Goal: Transaction & Acquisition: Purchase product/service

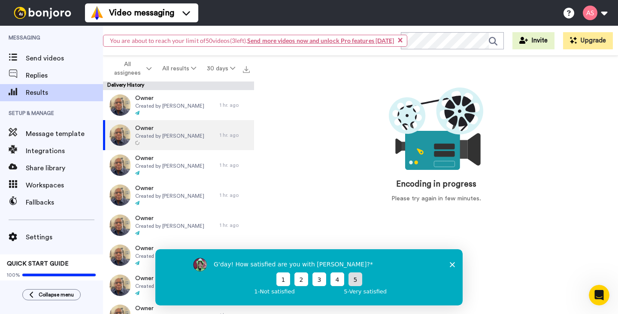
click at [356, 282] on button "5" at bounding box center [356, 279] width 14 height 14
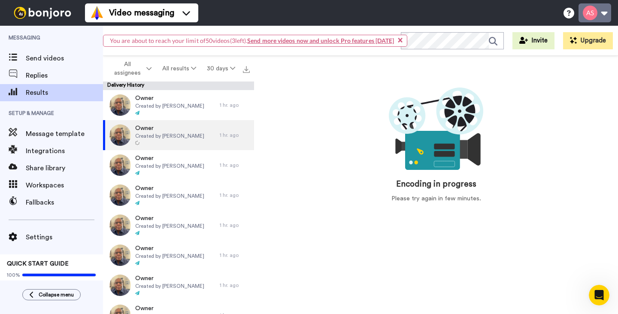
click at [601, 16] on button at bounding box center [595, 12] width 33 height 19
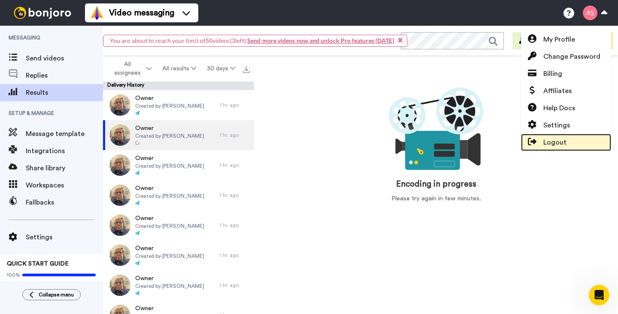
click at [563, 141] on span "Logout" at bounding box center [555, 142] width 23 height 10
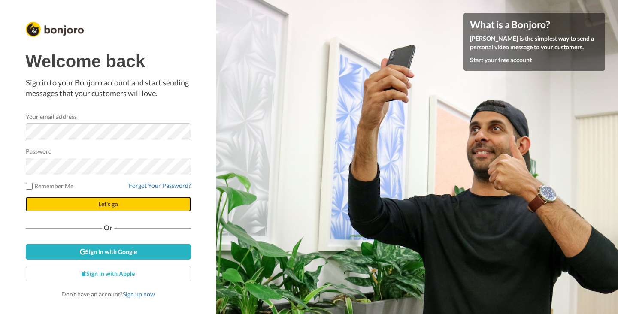
click at [116, 204] on span "Let's go" at bounding box center [108, 204] width 20 height 7
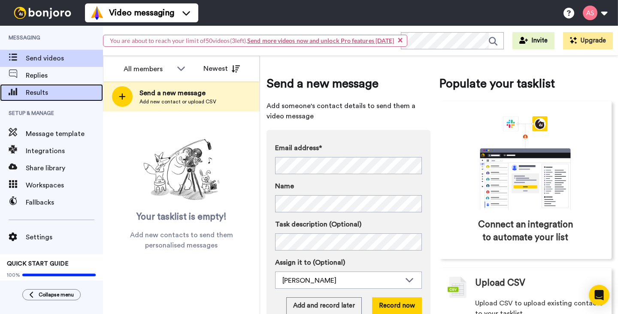
click at [44, 94] on span "Results" at bounding box center [64, 93] width 77 height 10
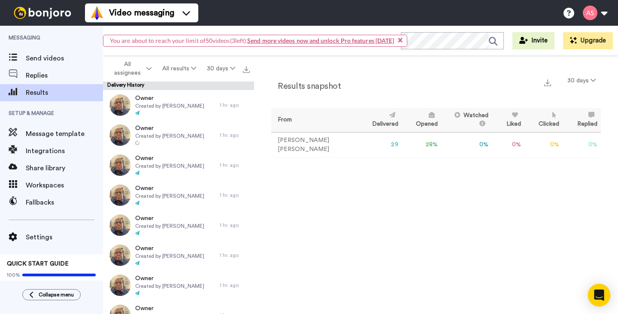
click at [601, 299] on icon "Open Intercom Messenger" at bounding box center [599, 295] width 11 height 11
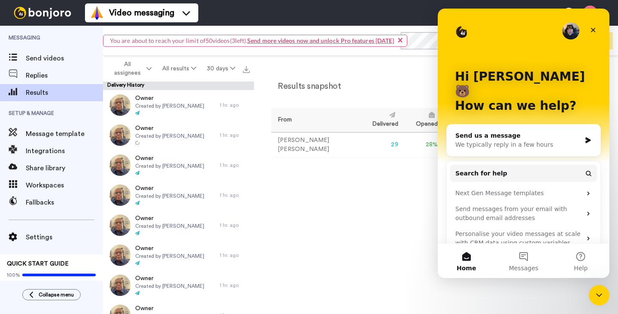
click at [473, 140] on div "We typically reply in a few hours" at bounding box center [519, 144] width 126 height 9
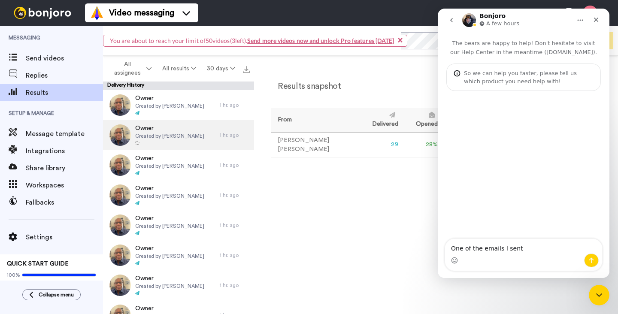
type textarea "One of the emails I sent"
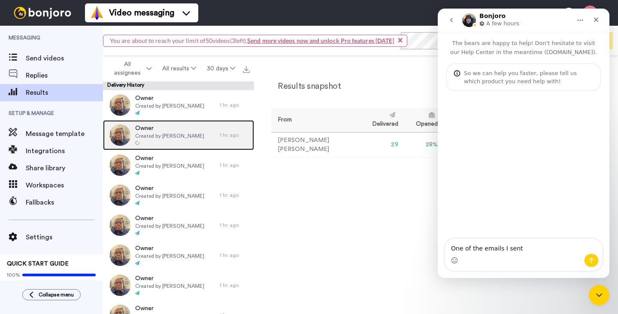
click at [145, 133] on span "Created by [PERSON_NAME]" at bounding box center [169, 136] width 69 height 7
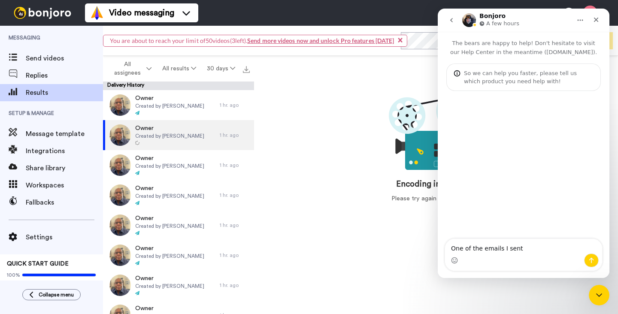
drag, startPoint x: 448, startPoint y: 42, endPoint x: 414, endPoint y: 64, distance: 41.1
click html "Bonjoro A few hours The bears are happy to help! Don't hesitate to visit our He…"
click at [382, 137] on div "Encoding in progress Please try again in few minutes." at bounding box center [436, 142] width 330 height 139
drag, startPoint x: 551, startPoint y: 16, endPoint x: 523, endPoint y: 44, distance: 39.2
click at [523, 44] on div "Bonjoro A few hours The bears are happy to help! Don't hesitate to visit our He…" at bounding box center [524, 144] width 172 height 270
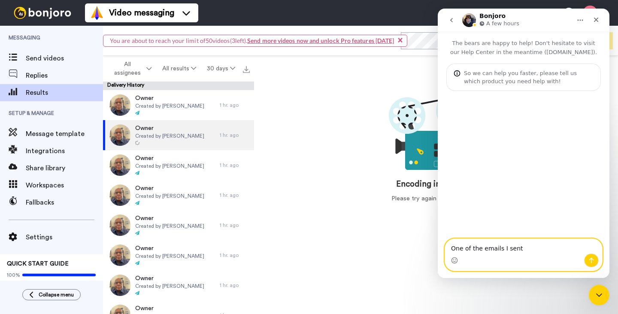
click at [520, 250] on textarea "One of the emails I sent" at bounding box center [523, 246] width 157 height 15
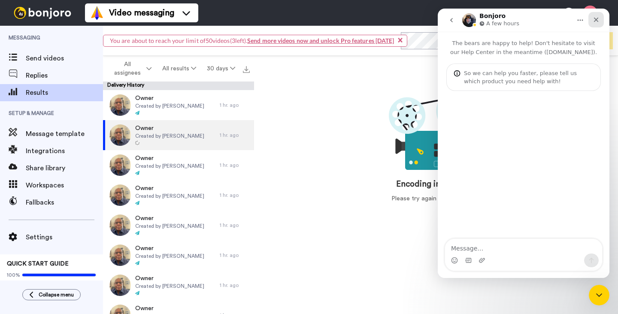
click at [598, 22] on icon "Close" at bounding box center [596, 19] width 7 height 7
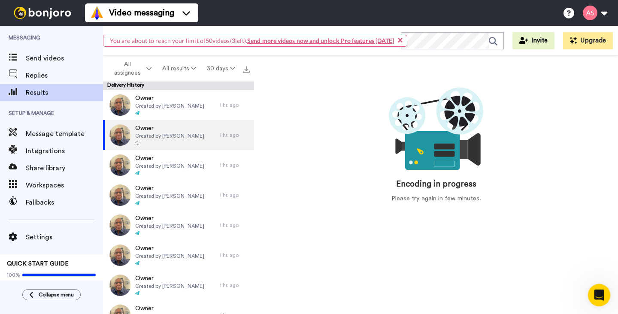
click at [602, 295] on icon "Open Intercom Messenger" at bounding box center [598, 294] width 14 height 14
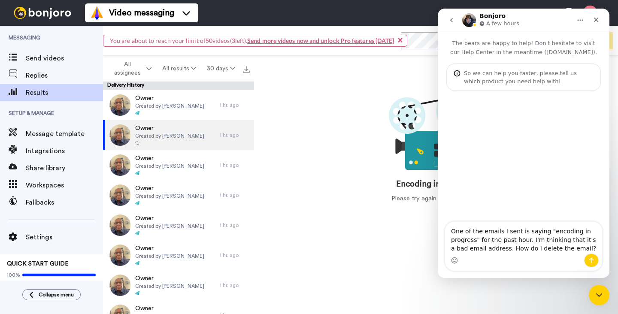
type textarea "One of the emails I sent is saying "encoding in progress" for the past hour. I'…"
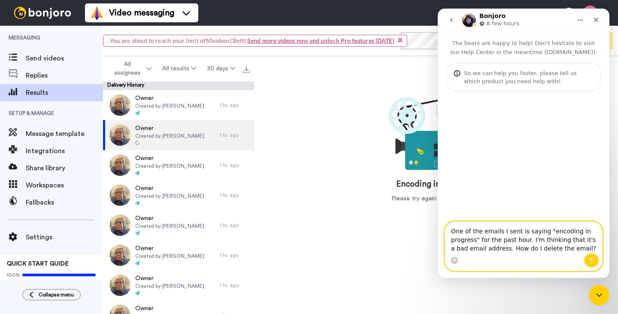
click at [595, 261] on icon "Send a message…" at bounding box center [591, 260] width 7 height 7
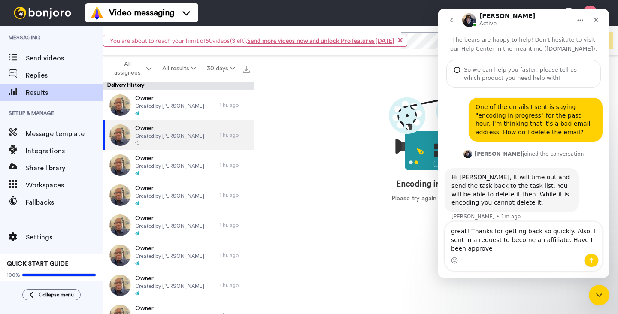
scroll to position [12, 0]
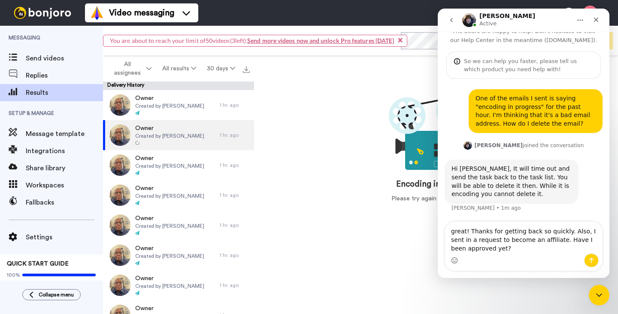
type textarea "great! Thanks for getting back so quickly. Also, I sent in a request to become …"
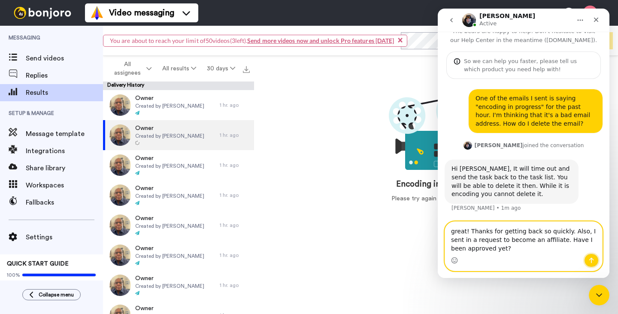
click at [594, 260] on icon "Send a message…" at bounding box center [592, 261] width 5 height 6
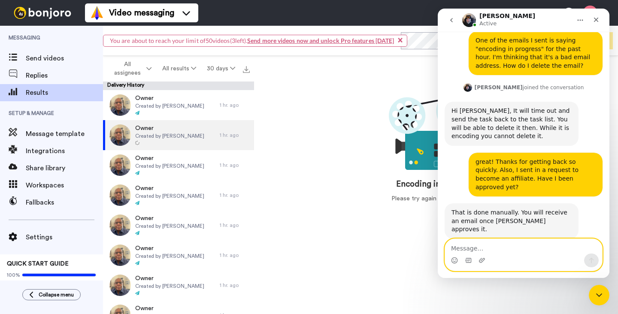
scroll to position [71, 0]
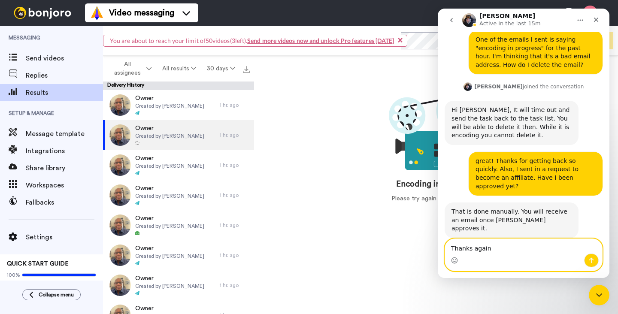
type textarea "Thanks again!"
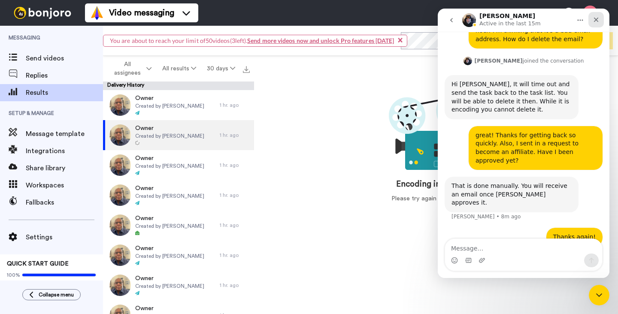
click at [599, 22] on icon "Close" at bounding box center [596, 19] width 7 height 7
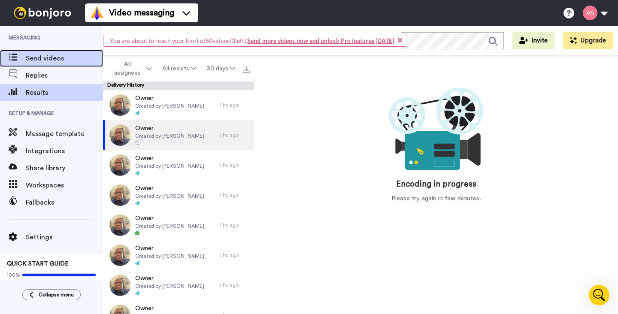
click at [48, 58] on span "Send videos" at bounding box center [64, 58] width 77 height 10
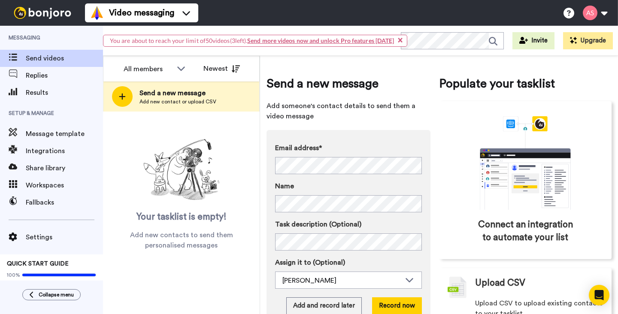
click at [407, 178] on div "Email address* No search result for ‘ orchardparkvillagedental.com ’ Name" at bounding box center [348, 178] width 147 height 70
click at [416, 183] on label "Name" at bounding box center [348, 186] width 147 height 10
click at [407, 309] on button "Record now" at bounding box center [397, 306] width 50 height 17
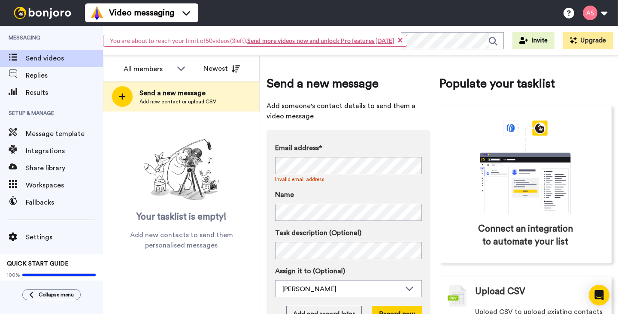
click at [420, 189] on div "Email address* No search result for ‘ orchardparkvillagedental@gmail.com ’ Inva…" at bounding box center [348, 182] width 147 height 78
click at [421, 186] on div "Email address* No search result for ‘ quakercrossing@yogasix.com ’ Invalid emai…" at bounding box center [348, 182] width 147 height 78
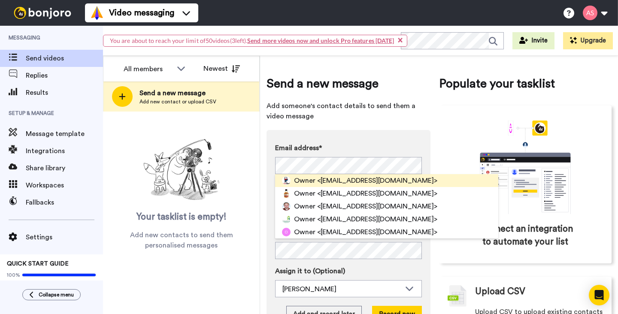
click at [308, 184] on span "Owner" at bounding box center [304, 181] width 21 height 10
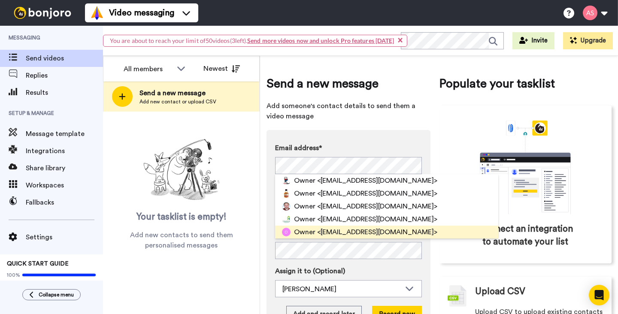
click at [366, 229] on span "<shopdaxlboutique@gmail.com>" at bounding box center [377, 232] width 120 height 10
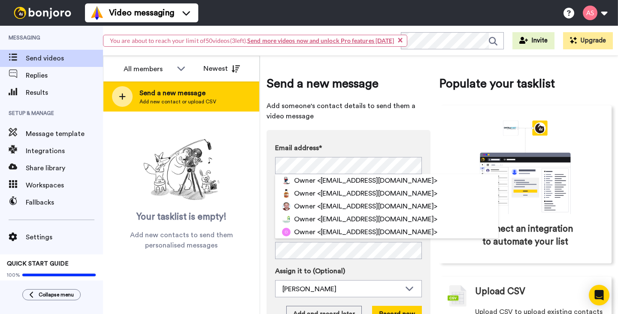
click at [183, 94] on span "Send a new message" at bounding box center [178, 93] width 77 height 10
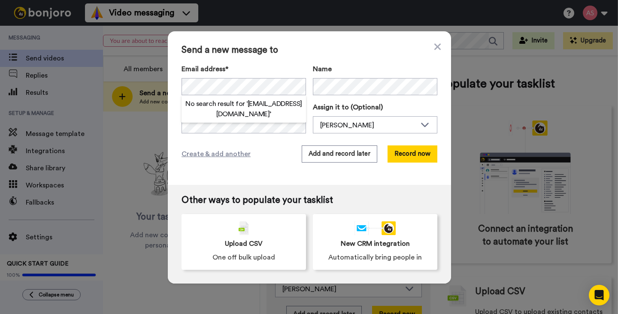
click at [288, 65] on label "Email address*" at bounding box center [244, 69] width 125 height 10
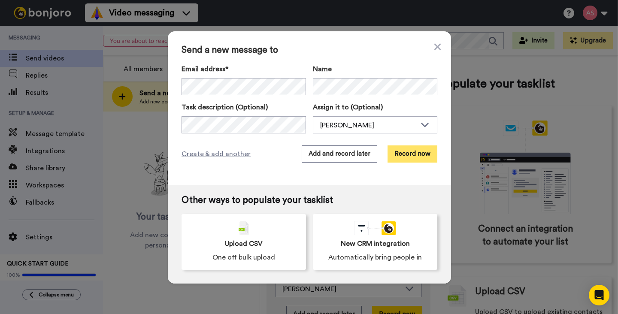
click at [408, 154] on button "Record now" at bounding box center [413, 154] width 50 height 17
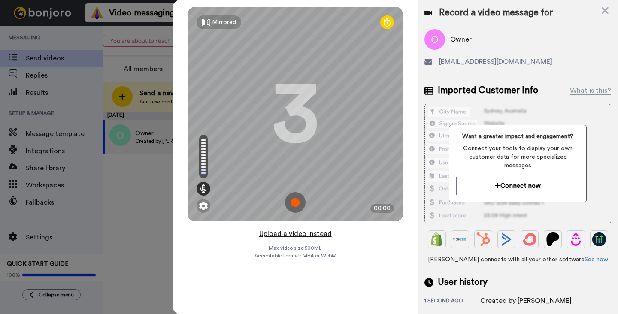
click at [301, 235] on button "Upload a video instead" at bounding box center [296, 233] width 78 height 11
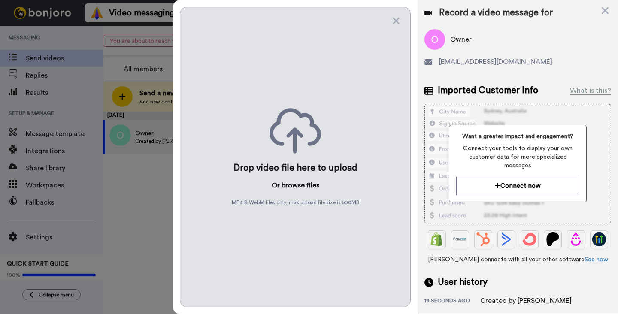
click at [295, 186] on button "browse" at bounding box center [293, 185] width 23 height 10
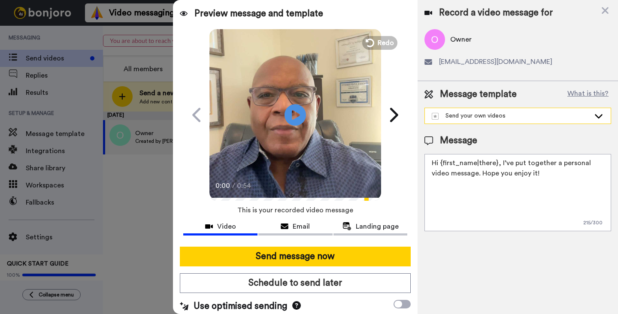
click at [597, 115] on icon at bounding box center [599, 116] width 10 height 9
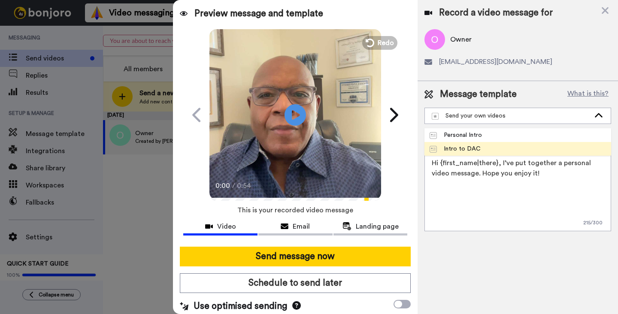
click at [540, 149] on li "Intro to DAC" at bounding box center [518, 149] width 187 height 14
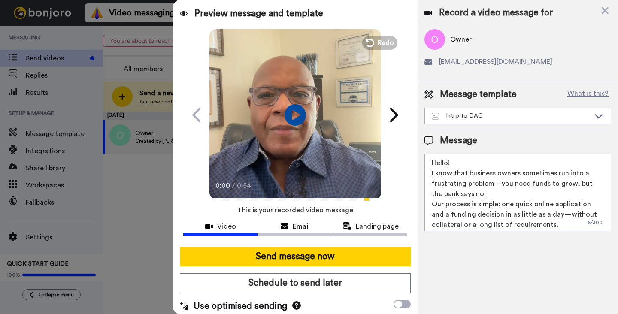
click at [468, 174] on textarea "Hello! I know that business owners sometimes run into a frustrating problem—you…" at bounding box center [518, 192] width 187 height 77
click at [539, 174] on textarea "Hello! I know that Dentalbusiness owners sometimes run into a frustrating probl…" at bounding box center [518, 192] width 187 height 77
click at [490, 174] on textarea "Hello! I know that Dentalbusinesses sometimes run into a frustrating problem—yo…" at bounding box center [518, 192] width 187 height 77
drag, startPoint x: 559, startPoint y: 174, endPoint x: 527, endPoint y: 175, distance: 32.6
click at [527, 175] on textarea "Hello! I know that Dental businesses sometimes run into a frustrating problem—y…" at bounding box center [518, 192] width 187 height 77
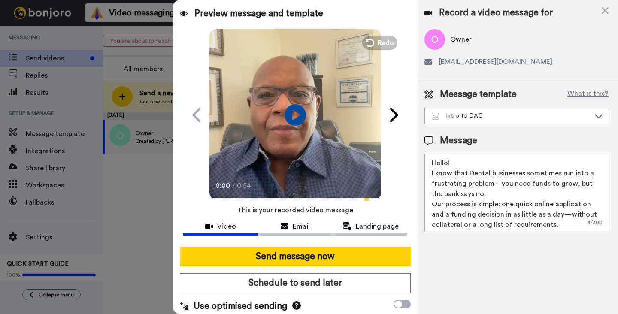
click at [469, 174] on textarea "Hello! I know that Dental businesses sometimes run into a frustrating problem—y…" at bounding box center [518, 192] width 187 height 77
paste textarea "some"
click at [576, 174] on textarea "Hello! I know that someDental businesses sometimes run into a frustrating probl…" at bounding box center [518, 192] width 187 height 77
click at [485, 174] on textarea "Hello! I know that someDental businesses run into a frustrating problem—you nee…" at bounding box center [518, 192] width 187 height 77
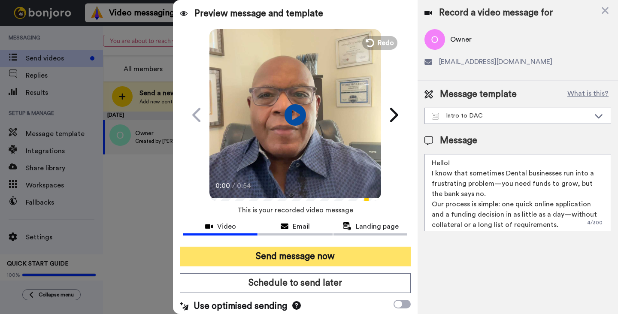
type textarea "Hello! I know that sometimes Dental businesses run into a frustrating problem—y…"
click at [304, 255] on button "Send message now" at bounding box center [295, 257] width 231 height 20
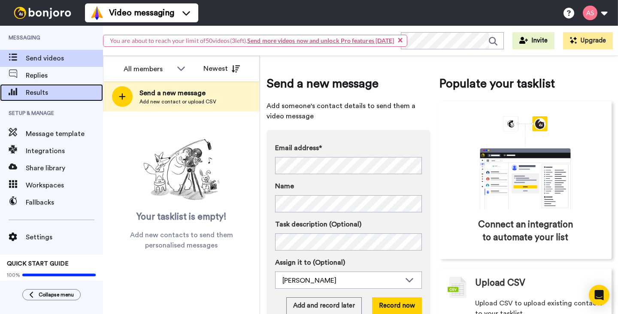
click at [41, 91] on span "Results" at bounding box center [64, 93] width 77 height 10
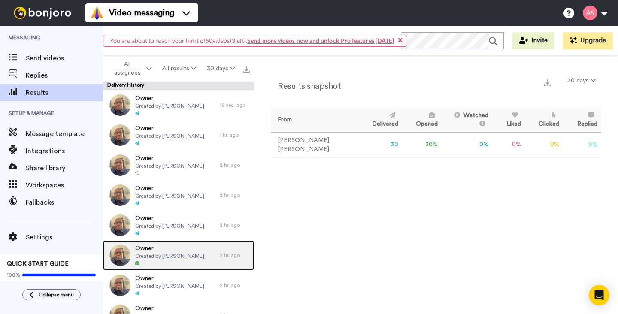
click at [149, 259] on span "Created by [PERSON_NAME]" at bounding box center [169, 256] width 69 height 7
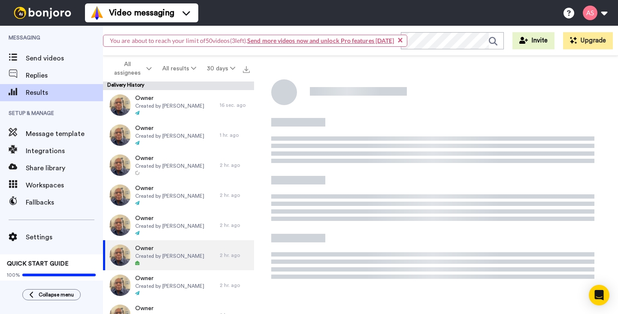
scroll to position [4, 0]
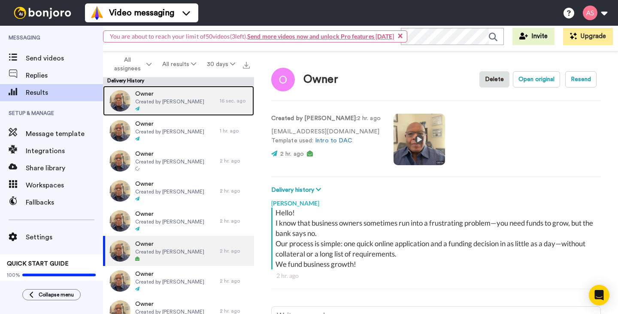
click at [177, 107] on div at bounding box center [169, 109] width 69 height 6
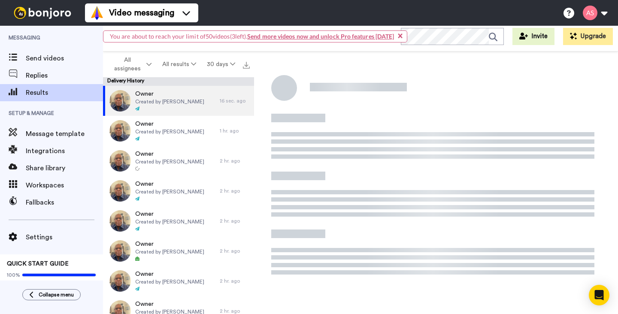
type textarea "x"
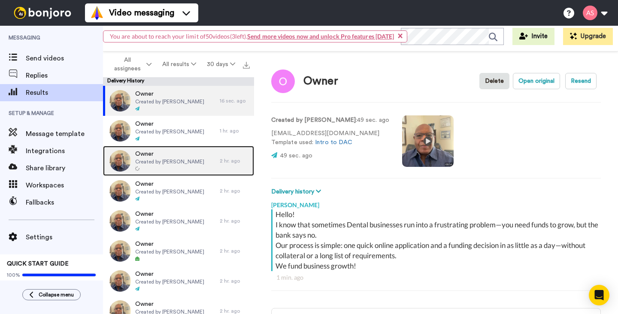
click at [191, 169] on div at bounding box center [169, 169] width 69 height 6
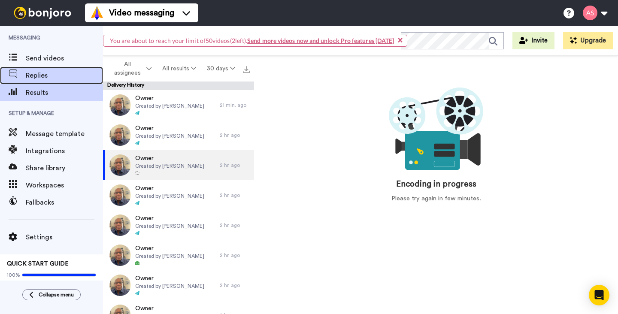
click at [49, 75] on span "Replies" at bounding box center [64, 75] width 77 height 10
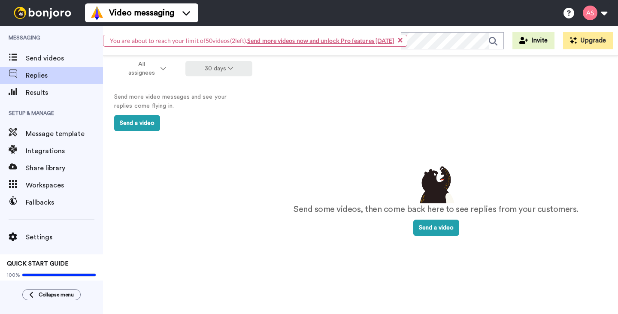
click at [224, 69] on button "30 days" at bounding box center [219, 68] width 67 height 15
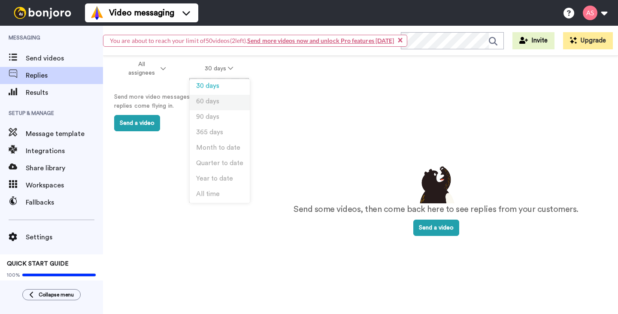
click at [208, 101] on span "60 days" at bounding box center [207, 101] width 23 height 6
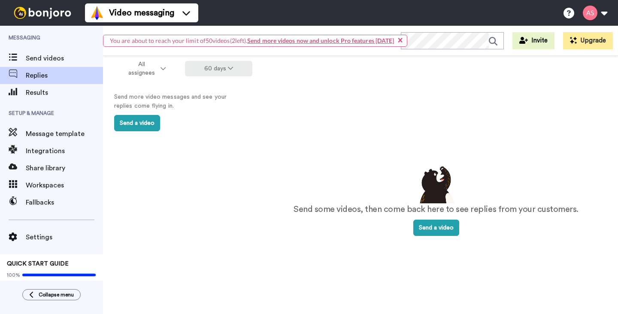
click at [232, 66] on icon at bounding box center [230, 68] width 5 height 6
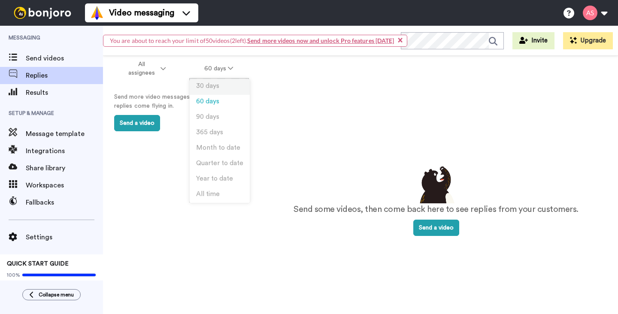
click at [216, 85] on span "30 days" at bounding box center [207, 86] width 23 height 6
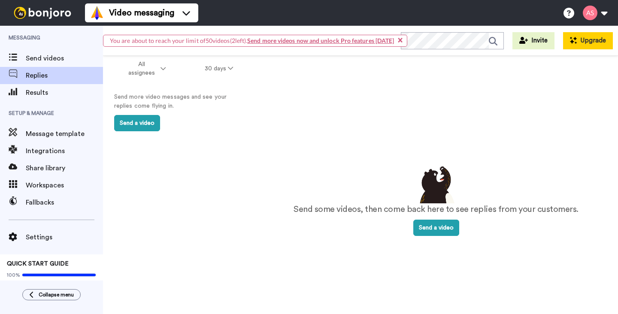
click at [578, 44] on button "Upgrade" at bounding box center [589, 40] width 50 height 17
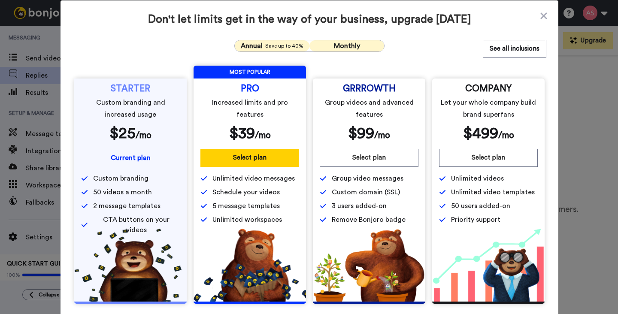
click at [259, 50] on span "Annual" at bounding box center [252, 46] width 22 height 10
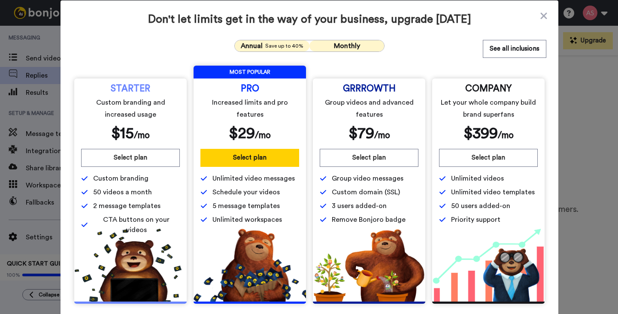
click at [339, 46] on span "Monthly" at bounding box center [347, 46] width 26 height 7
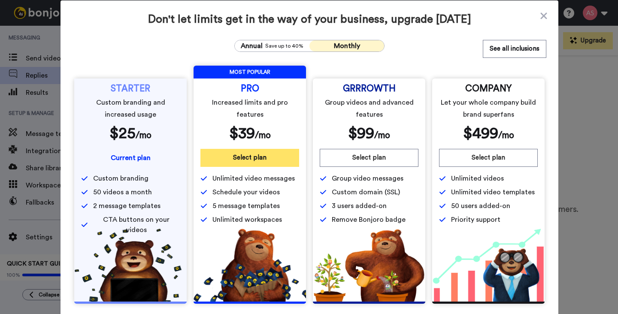
click at [253, 161] on button "Select plan" at bounding box center [250, 158] width 99 height 18
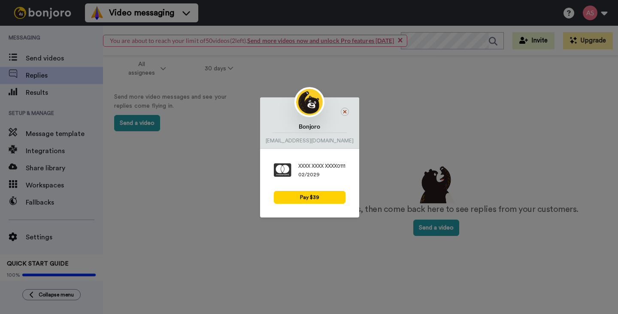
click at [347, 113] on icon at bounding box center [345, 112] width 8 height 8
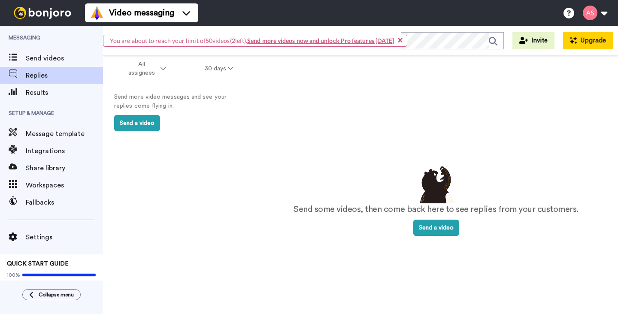
click at [596, 46] on button "Upgrade" at bounding box center [589, 40] width 50 height 17
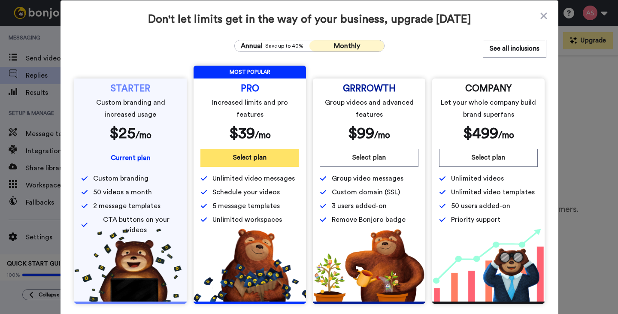
click at [244, 158] on button "Select plan" at bounding box center [250, 158] width 99 height 18
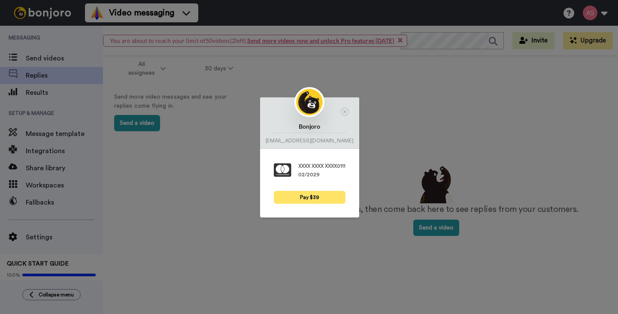
click at [304, 195] on button "Pay $39" at bounding box center [310, 197] width 72 height 13
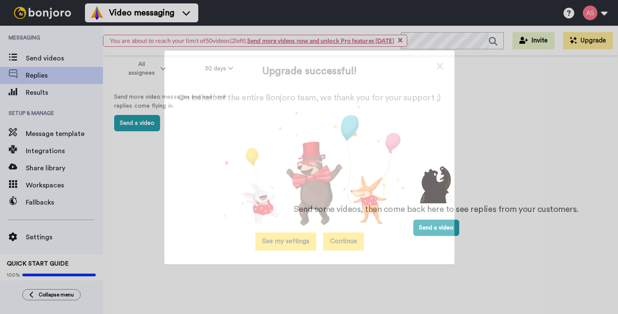
click at [289, 243] on button "See my settings" at bounding box center [286, 242] width 61 height 18
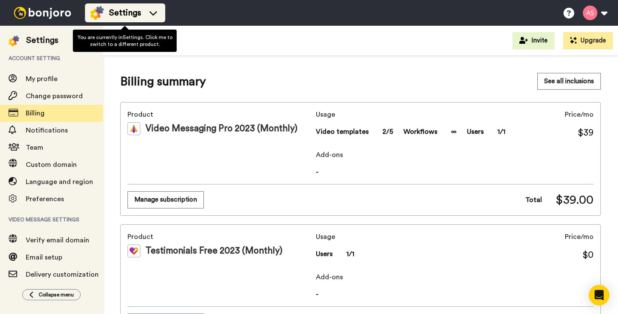
click at [131, 12] on span "Settings" at bounding box center [125, 13] width 32 height 12
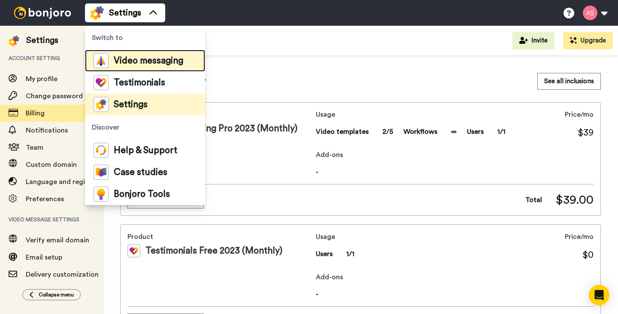
click at [129, 62] on span "Video messaging" at bounding box center [149, 61] width 70 height 9
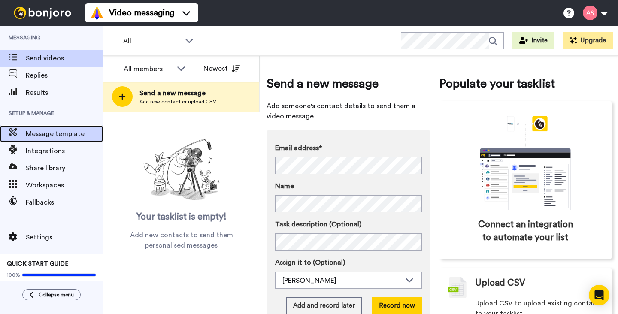
click at [71, 135] on span "Message template" at bounding box center [64, 134] width 77 height 10
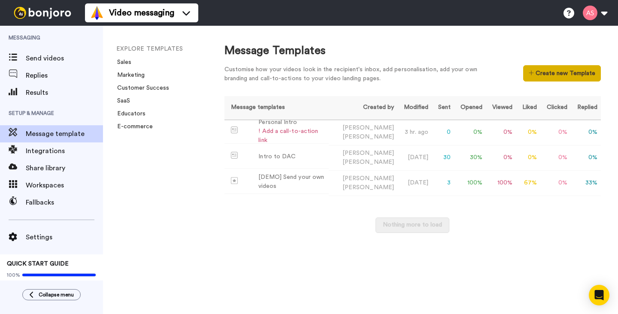
click at [539, 74] on button "Create new Template" at bounding box center [563, 73] width 78 height 16
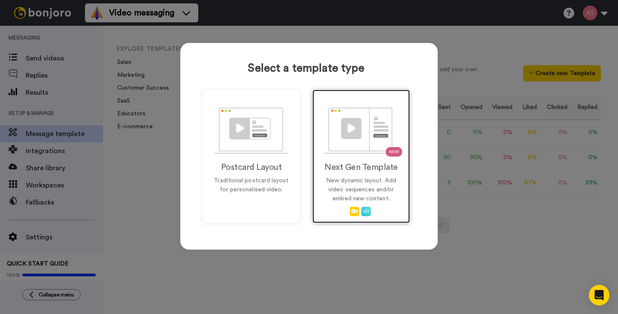
click at [362, 136] on img at bounding box center [362, 130] width 76 height 47
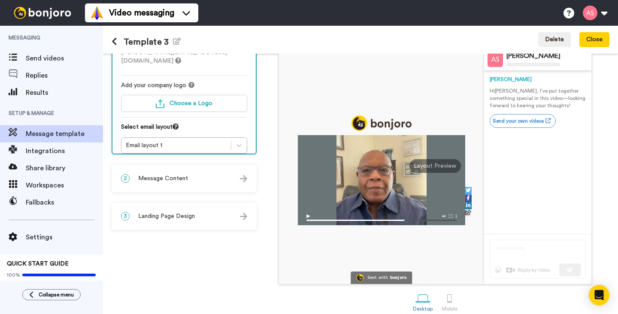
scroll to position [67, 0]
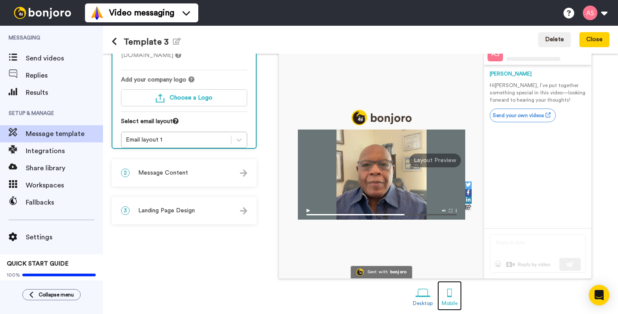
click at [451, 295] on div at bounding box center [449, 293] width 15 height 15
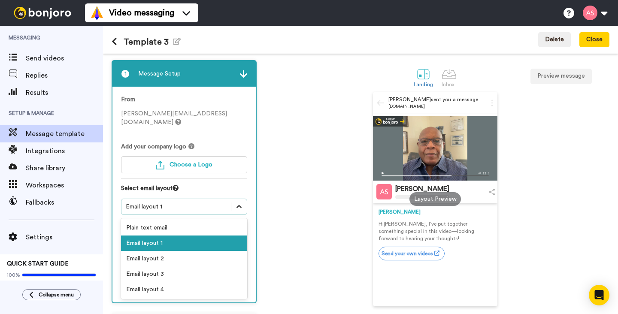
click at [239, 203] on icon at bounding box center [239, 207] width 9 height 9
click at [215, 251] on div "Email layout 2" at bounding box center [184, 258] width 126 height 15
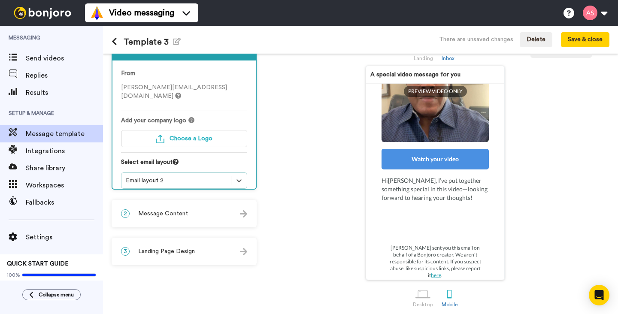
scroll to position [31, 0]
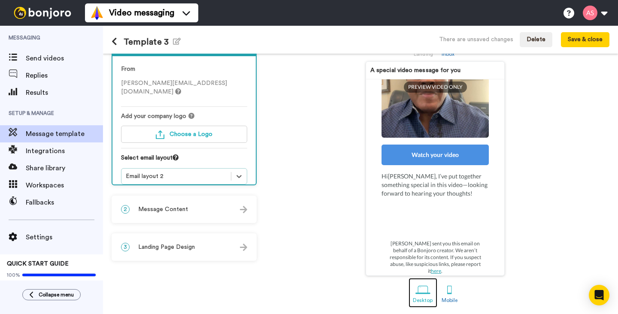
click at [422, 292] on div at bounding box center [423, 290] width 15 height 15
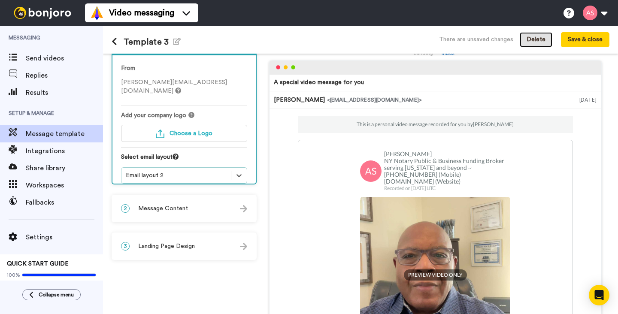
click at [530, 45] on button "Delete" at bounding box center [536, 39] width 33 height 15
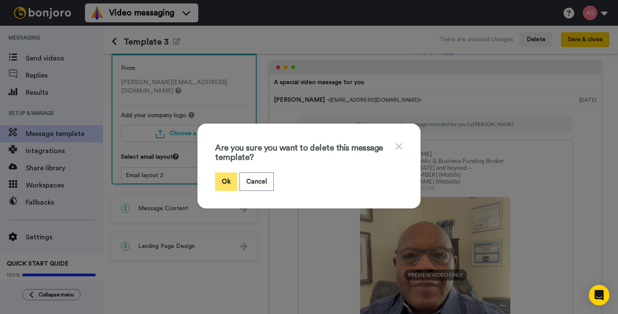
click at [228, 183] on button "Ok" at bounding box center [226, 182] width 22 height 18
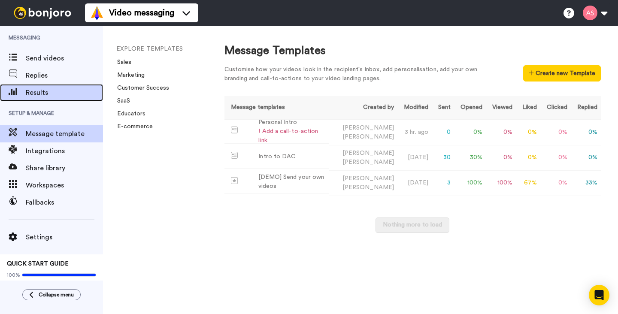
click at [45, 91] on span "Results" at bounding box center [64, 93] width 77 height 10
